Goal: Find specific page/section: Find specific page/section

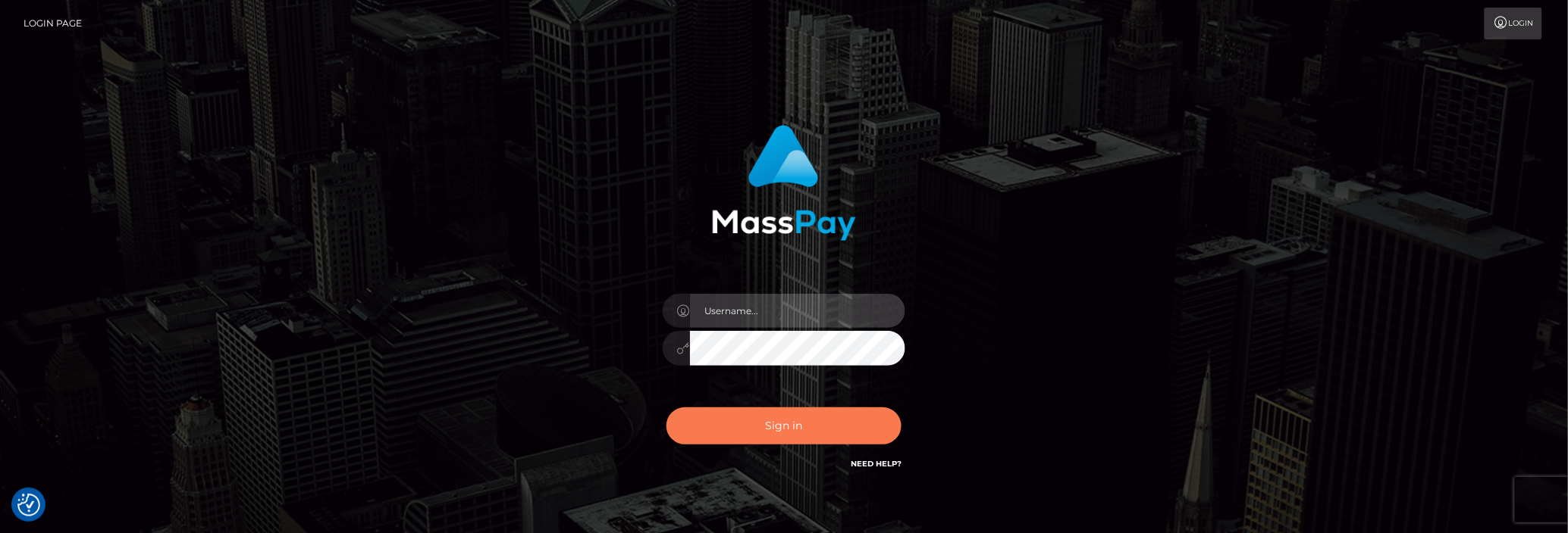
type input "Mary.Xcite"
click at [795, 440] on button "Sign in" at bounding box center [784, 426] width 235 height 37
type input "Mary.Xcite"
click at [808, 430] on button "Sign in" at bounding box center [784, 426] width 235 height 37
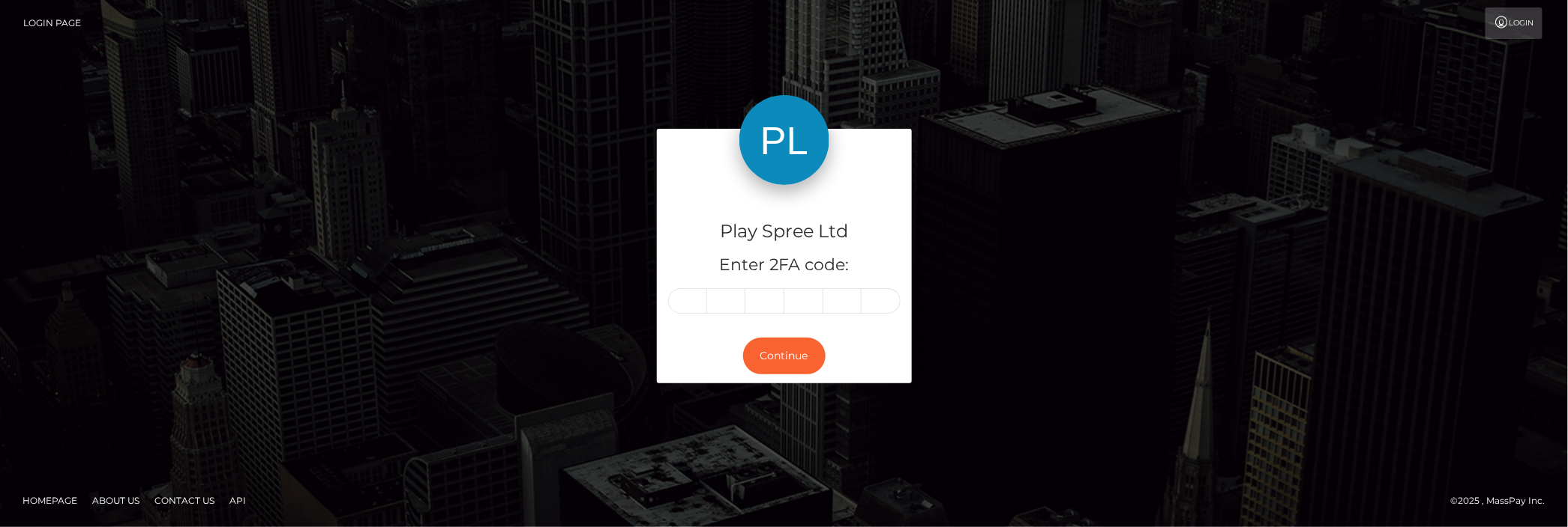
click at [697, 303] on input "text" at bounding box center [687, 301] width 39 height 26
type input "5"
type input "2"
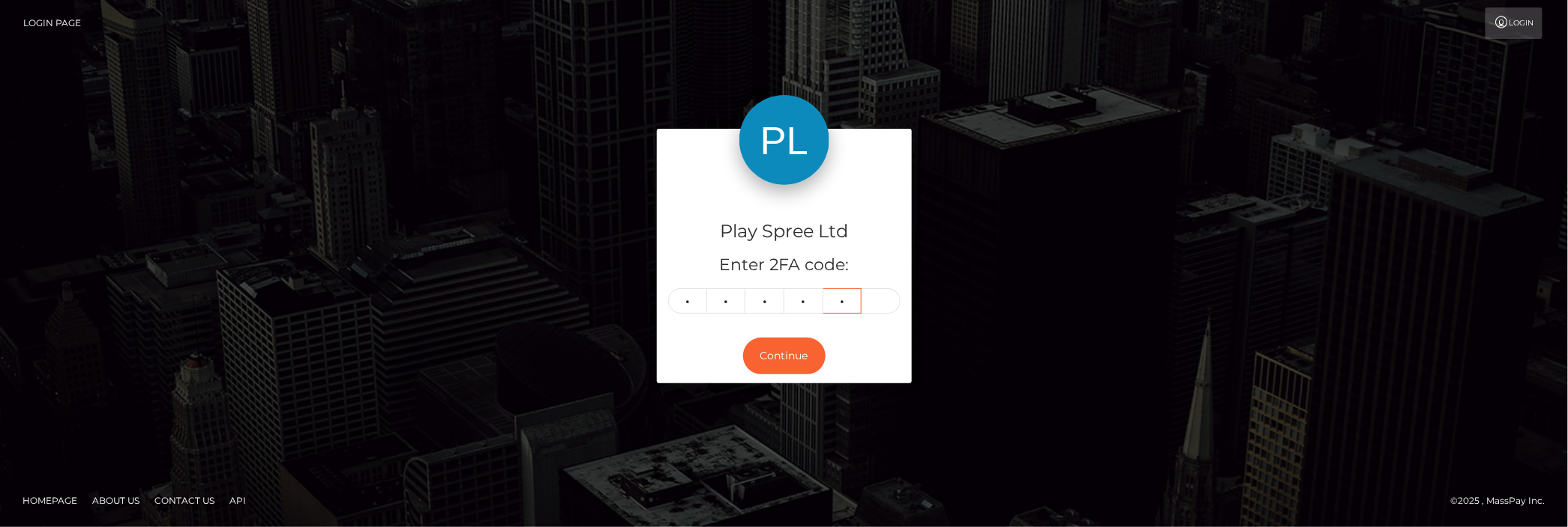
type input "7"
type input "6"
click at [777, 351] on button "Continue" at bounding box center [784, 356] width 82 height 37
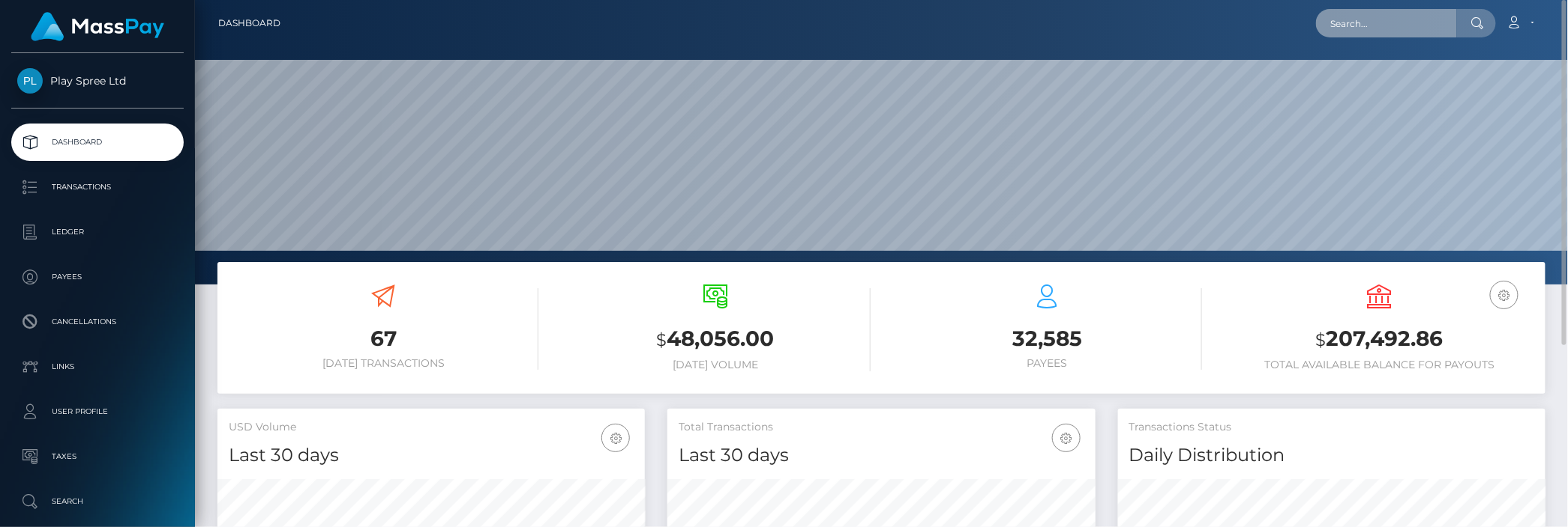
click at [1437, 13] on input "text" at bounding box center [1386, 23] width 141 height 28
paste input "1584218 1342354 1598033 1601003 1601003 1601003 1606554"
type input "1584218 1342354 1598033 1601003 1601003 1601003 1606554"
click at [1352, 26] on input "text" at bounding box center [1386, 23] width 141 height 28
paste input "1584218"
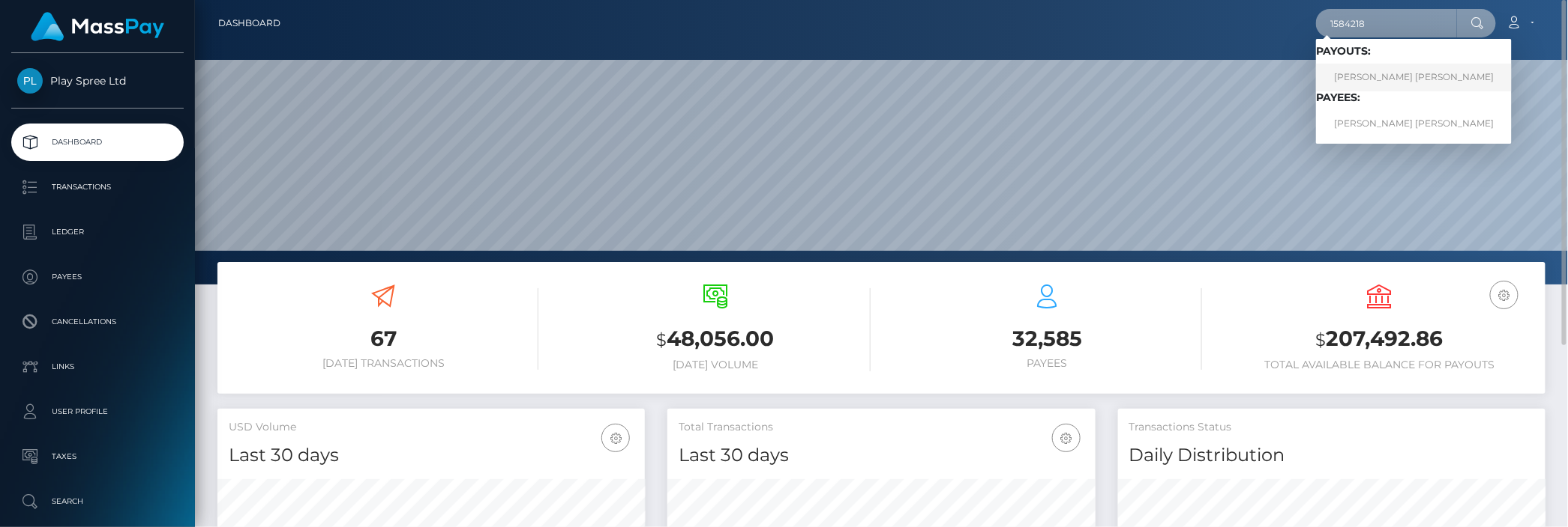
type input "1584218"
click at [1393, 72] on link "CHRISTOPHER LEE RHODEN" at bounding box center [1413, 77] width 196 height 27
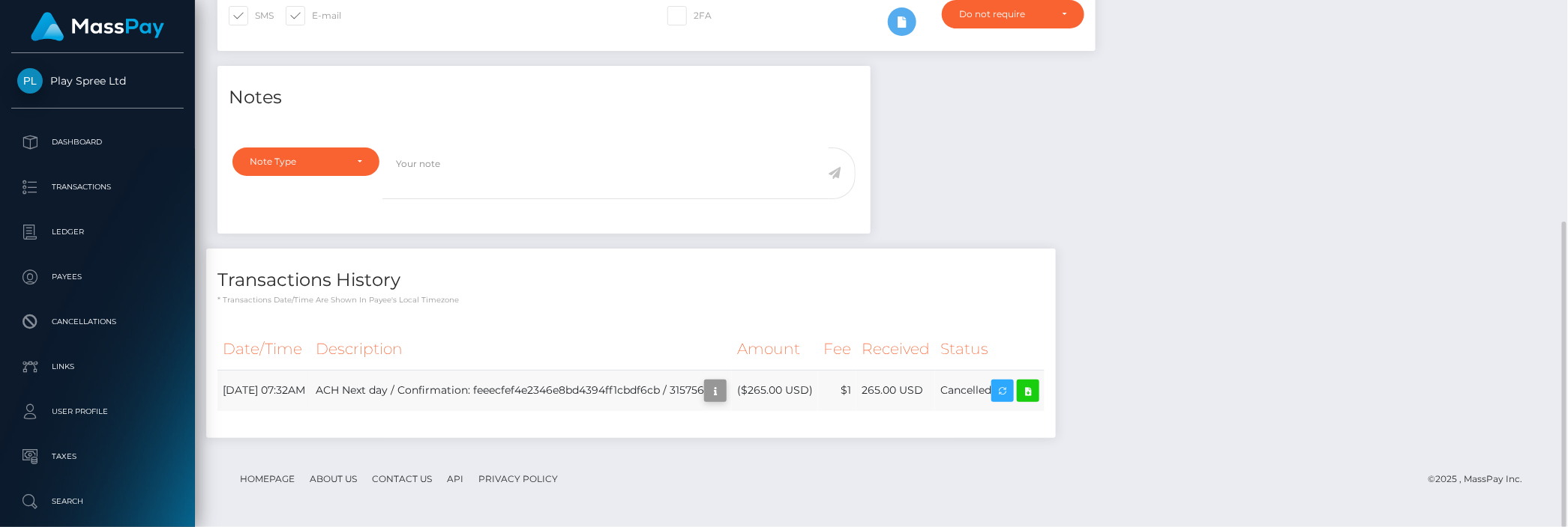
scroll to position [179, 428]
